Goal: Transaction & Acquisition: Book appointment/travel/reservation

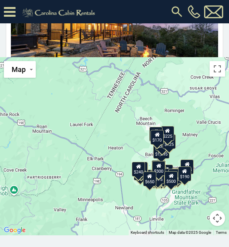
scroll to position [158, 0]
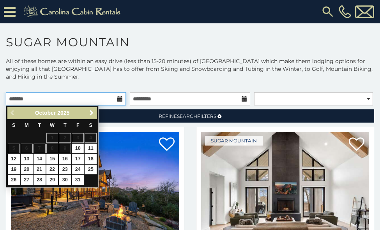
type input "**********"
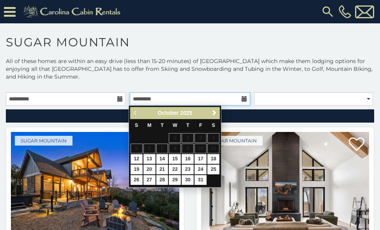
type input "**********"
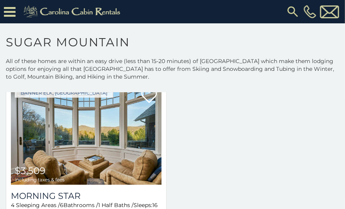
scroll to position [47, 0]
